Goal: Task Accomplishment & Management: Manage account settings

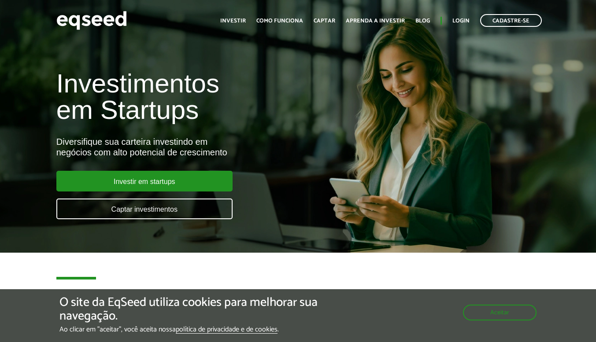
click at [458, 14] on ul "Início Investir Como funciona Captar Aprenda a investir Blog Login Cadastre-se" at bounding box center [381, 20] width 330 height 13
click at [459, 18] on link "Login" at bounding box center [460, 21] width 17 height 6
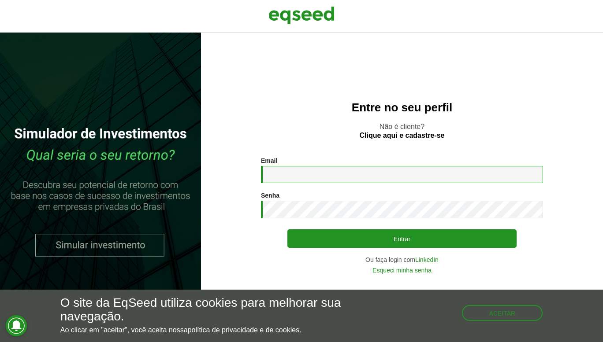
click at [373, 174] on input "Email *" at bounding box center [402, 174] width 282 height 17
type input "**********"
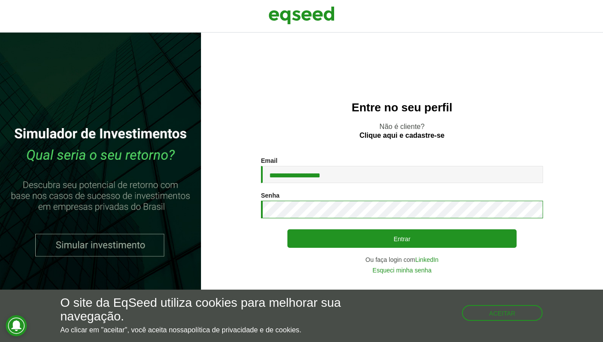
click at [287, 230] on button "Entrar" at bounding box center [401, 239] width 229 height 19
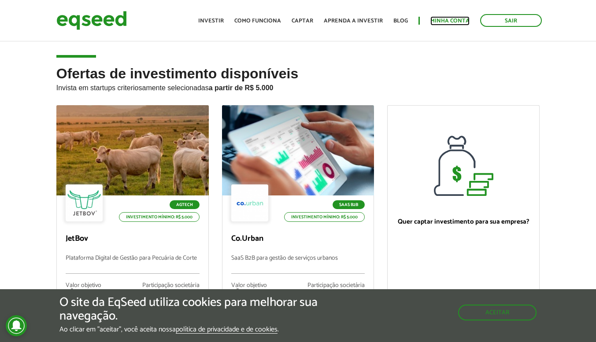
click at [446, 20] on link "Minha conta" at bounding box center [449, 21] width 39 height 6
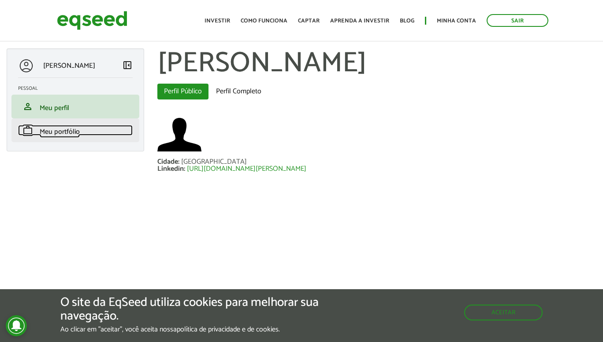
click at [91, 128] on link "work Meu portfólio" at bounding box center [75, 130] width 115 height 11
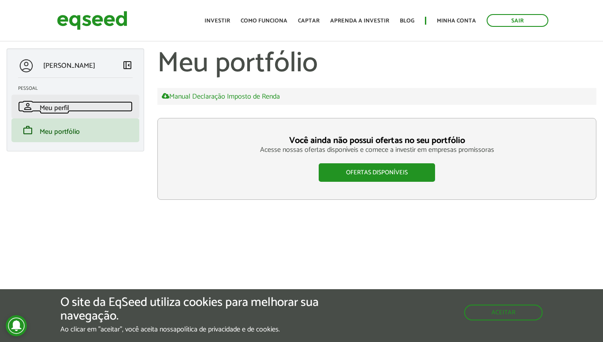
click at [100, 109] on link "person Meu perfil" at bounding box center [75, 106] width 115 height 11
